Goal: Task Accomplishment & Management: Manage account settings

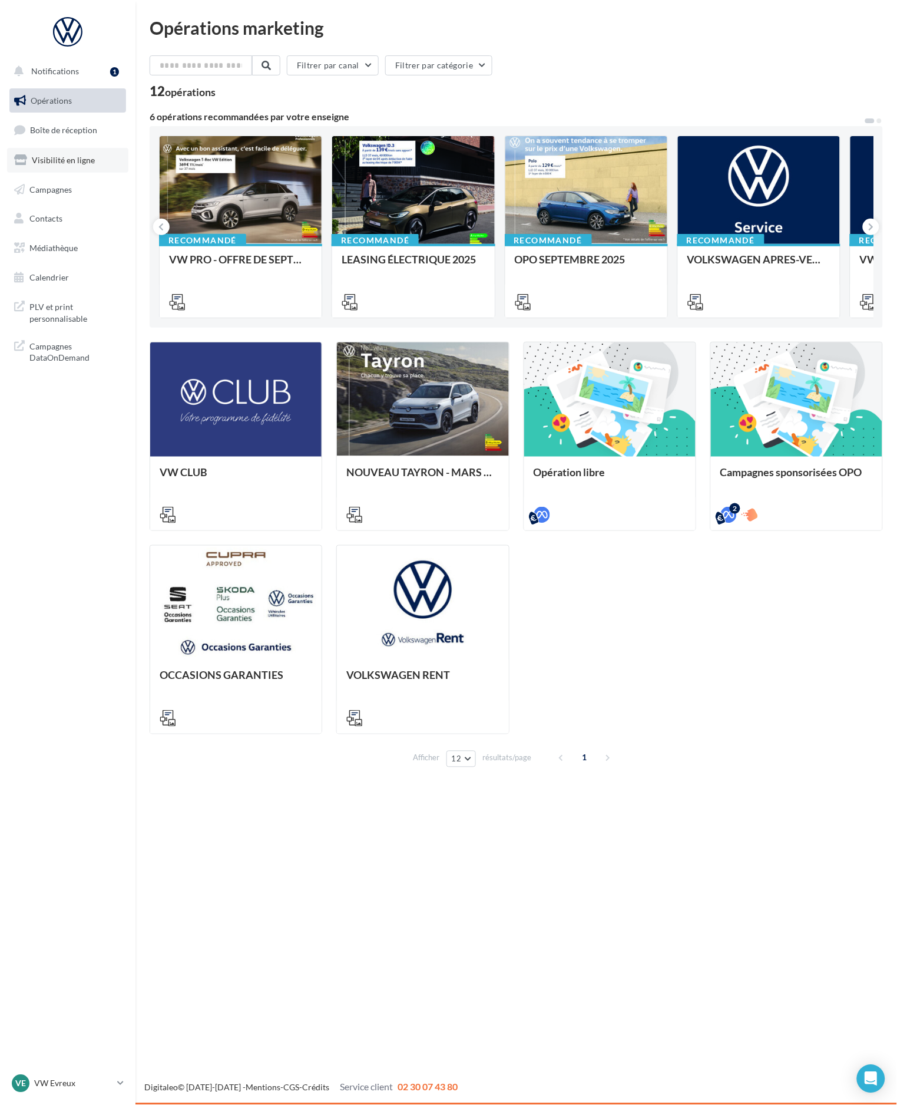
click at [74, 152] on link "Visibilité en ligne" at bounding box center [67, 160] width 121 height 25
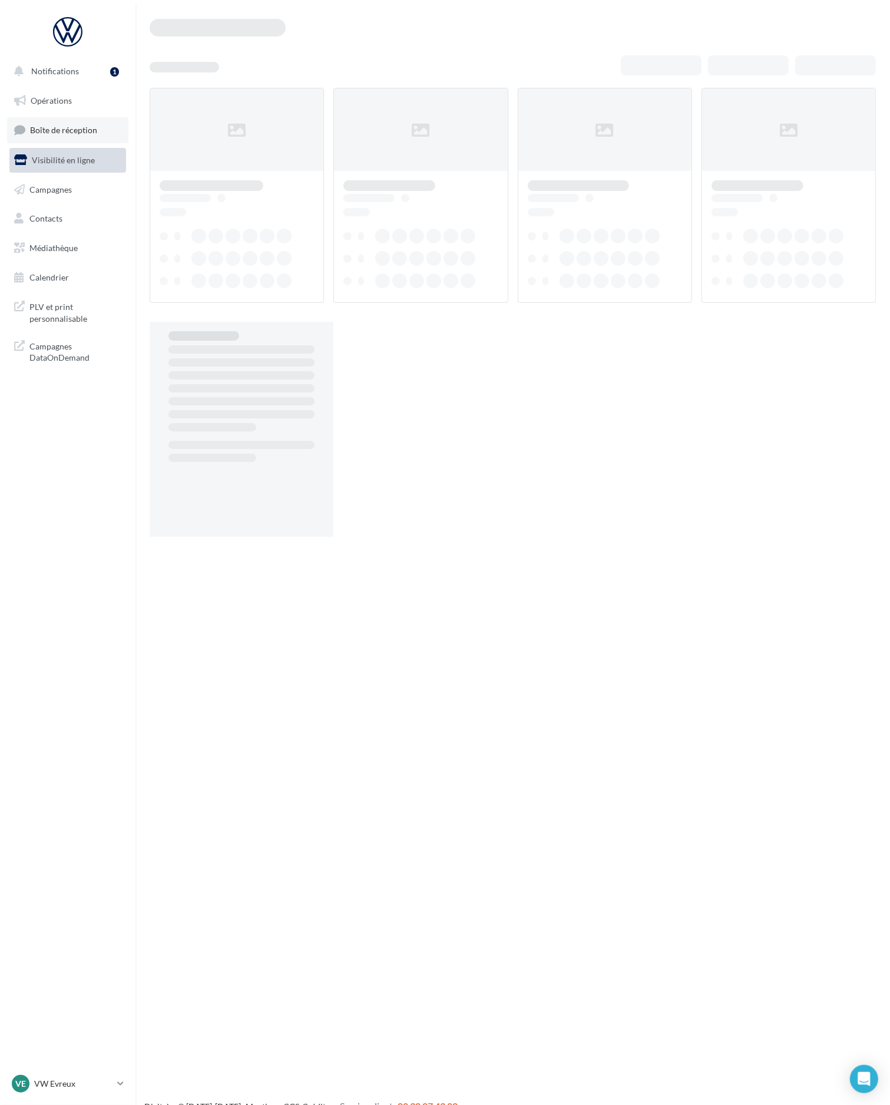
click at [83, 134] on span "Boîte de réception" at bounding box center [63, 130] width 67 height 10
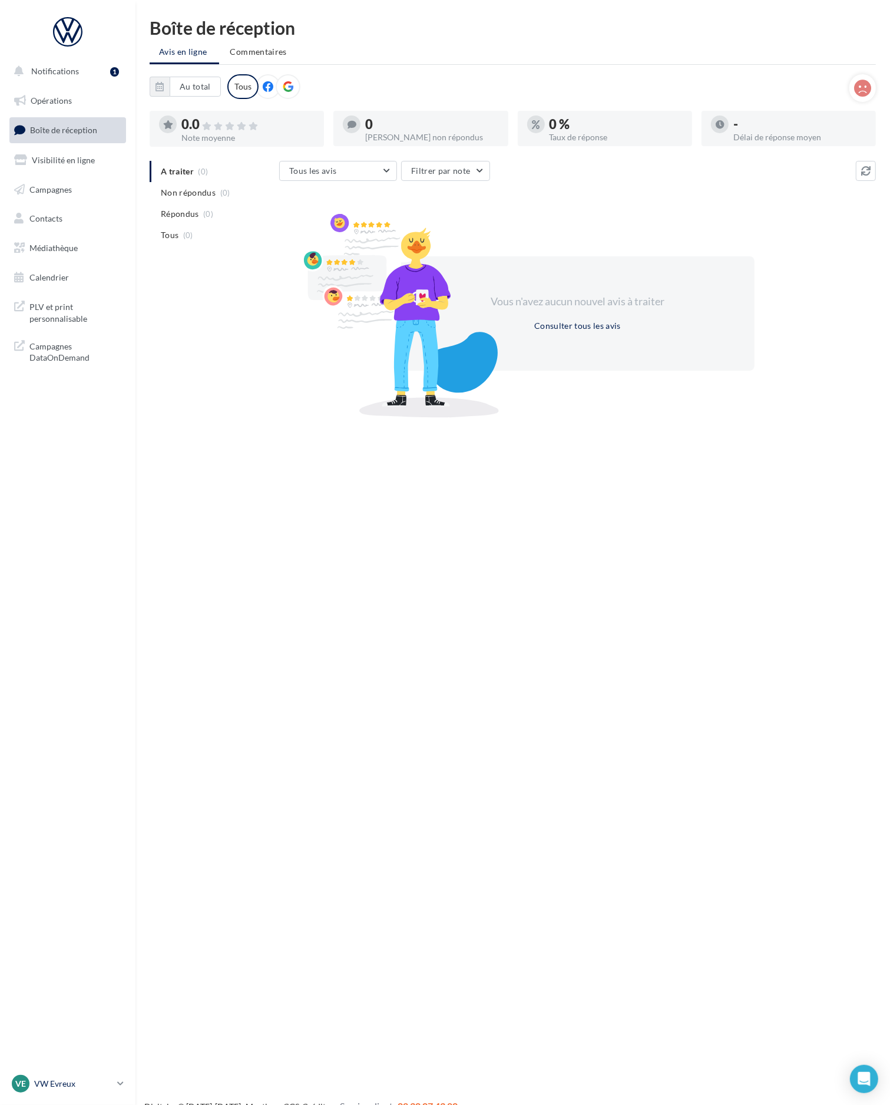
click at [105, 1085] on p "VW Evreux" at bounding box center [73, 1084] width 78 height 12
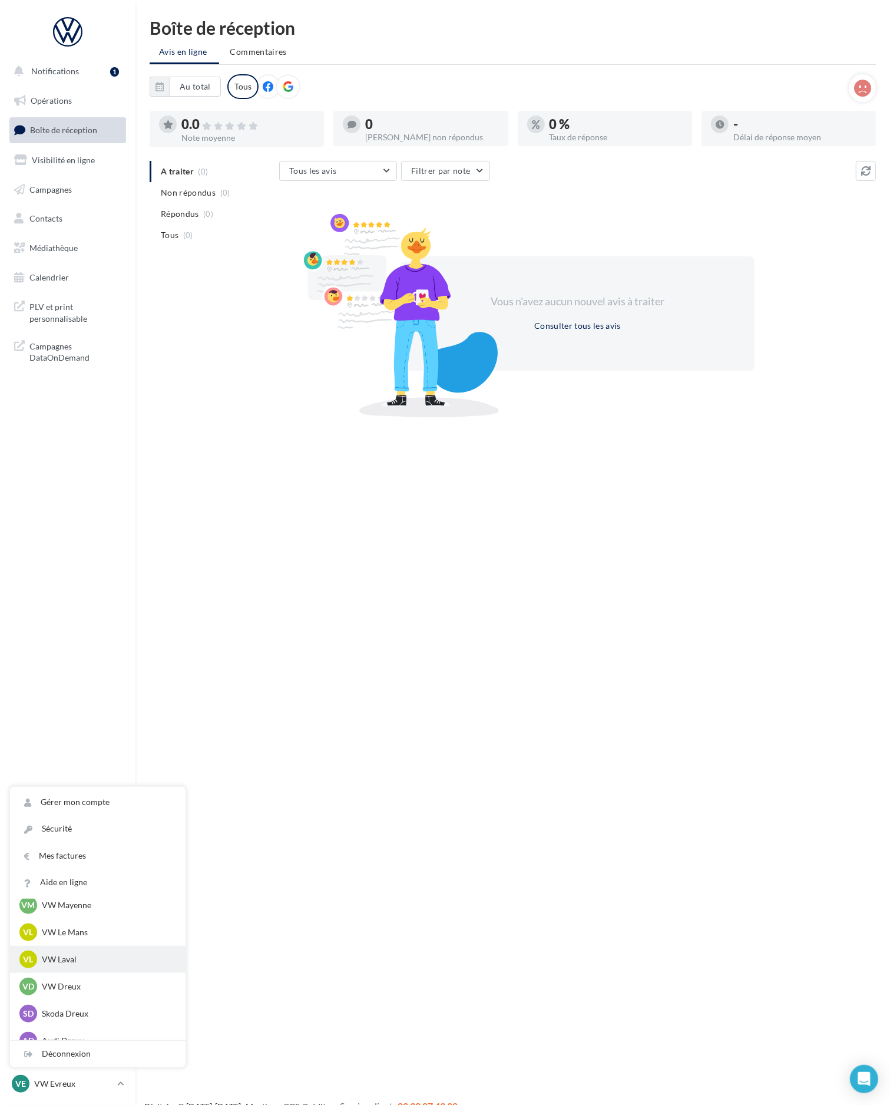
click at [91, 960] on p "VW Laval" at bounding box center [107, 959] width 130 height 12
